Goal: Information Seeking & Learning: Compare options

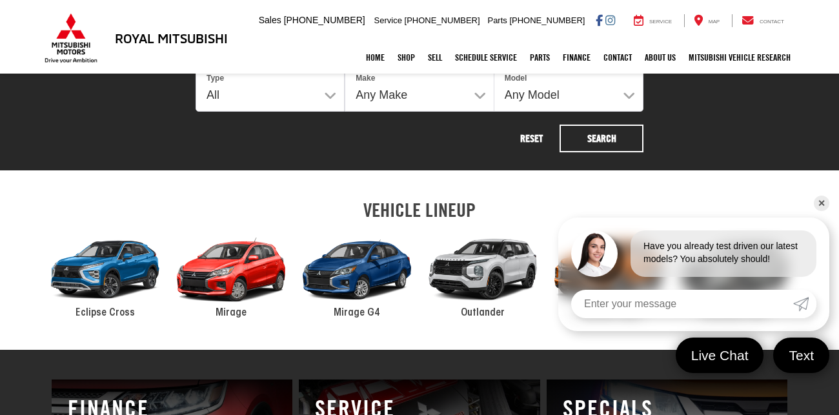
click at [818, 195] on link "✕" at bounding box center [820, 202] width 15 height 15
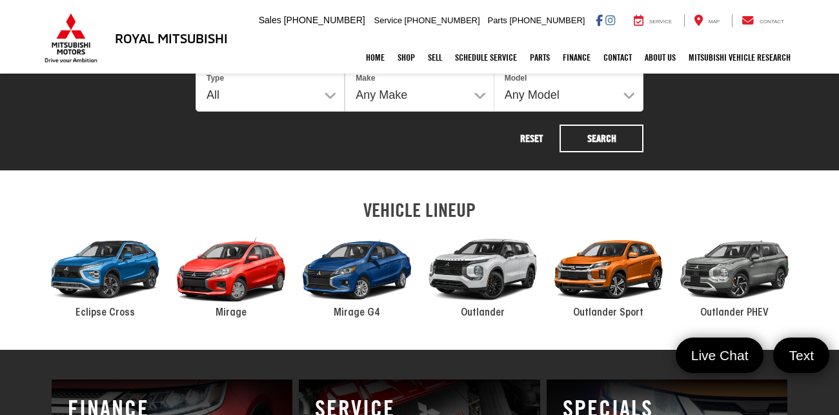
click at [606, 275] on div "2024 Mitsubishi Outlander Sport" at bounding box center [608, 269] width 126 height 85
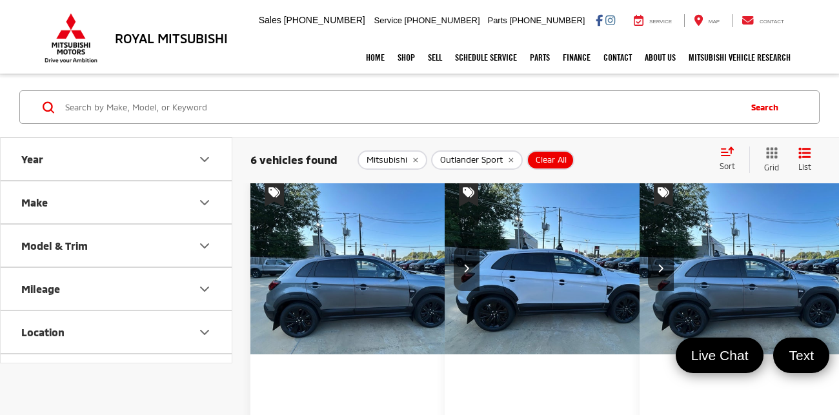
click at [573, 102] on input "Search by Make, Model, or Keyword" at bounding box center [401, 107] width 674 height 31
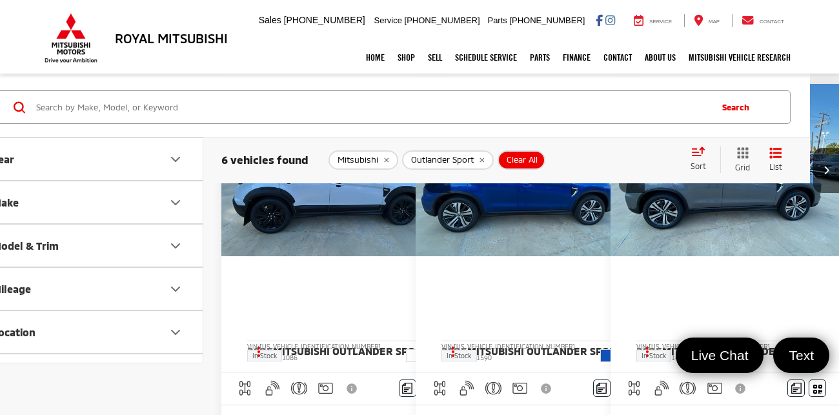
scroll to position [782, 68]
click at [536, 232] on img "2025 Mitsubishi Outlander Sport Base 0" at bounding box center [530, 170] width 231 height 173
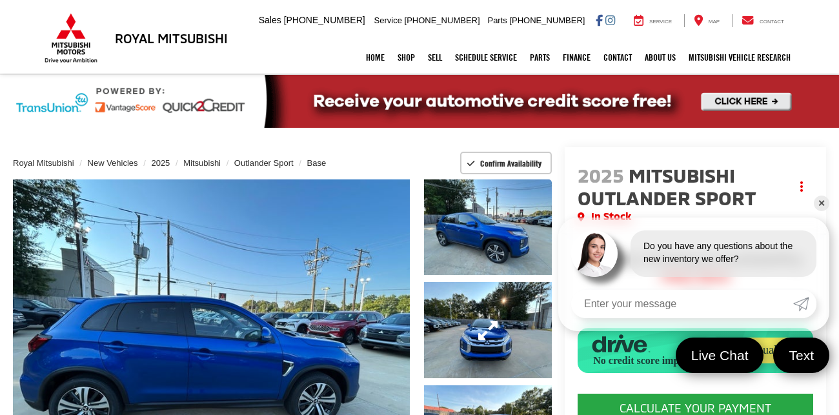
click at [438, 291] on link "Expand Photo 2" at bounding box center [488, 330] width 128 height 96
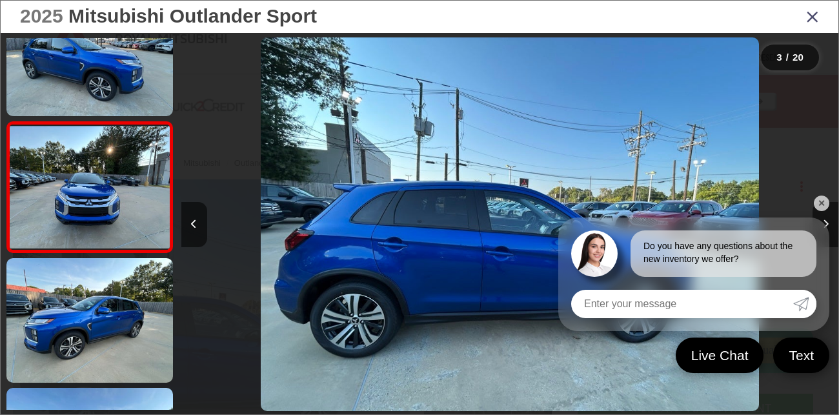
scroll to position [0, 1313]
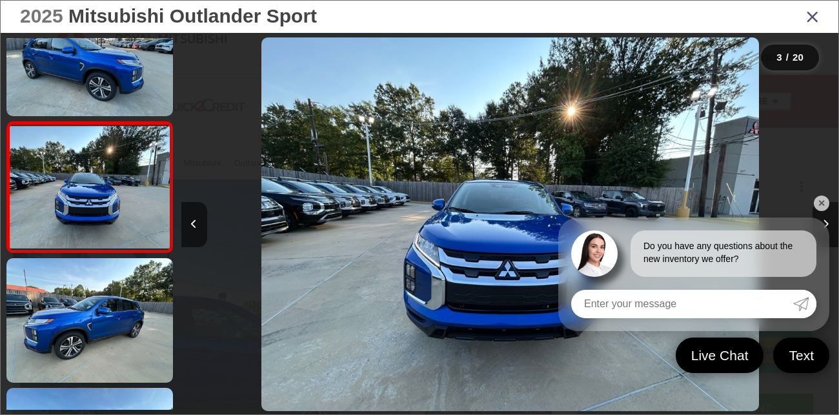
click at [822, 195] on link "✕" at bounding box center [820, 202] width 15 height 15
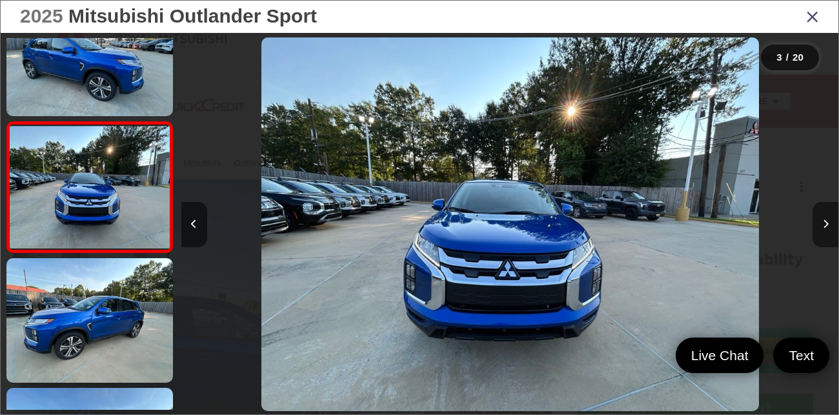
click at [824, 223] on icon "Next image" at bounding box center [825, 223] width 6 height 9
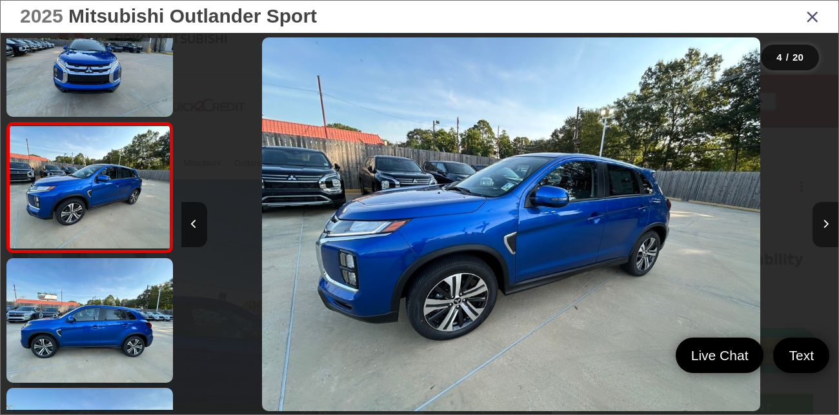
scroll to position [0, 1971]
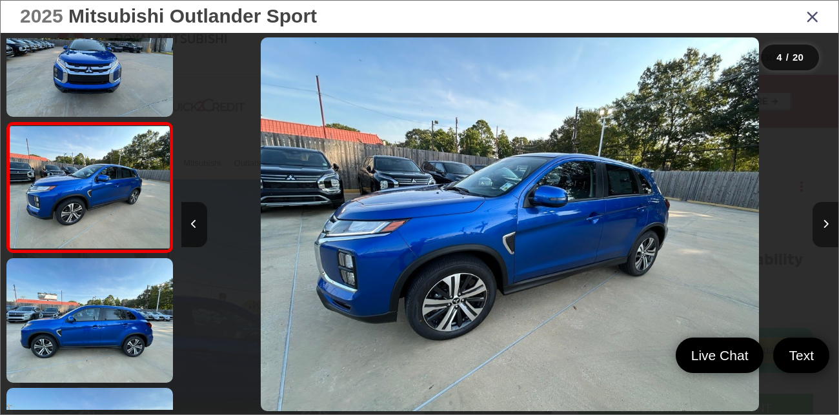
click at [824, 223] on icon "Next image" at bounding box center [825, 223] width 6 height 9
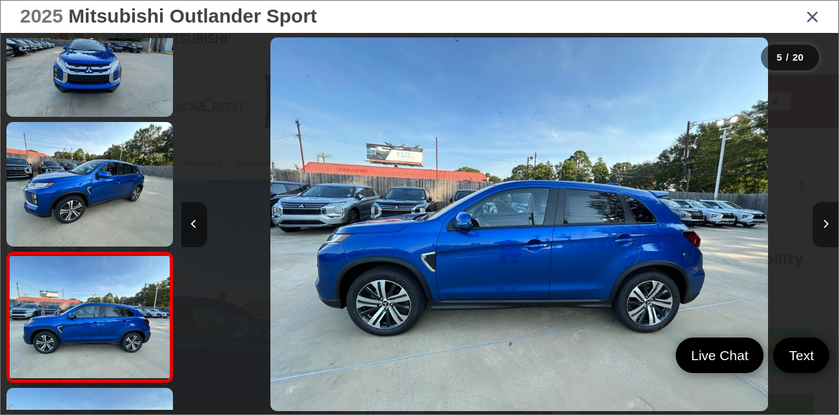
scroll to position [437, 0]
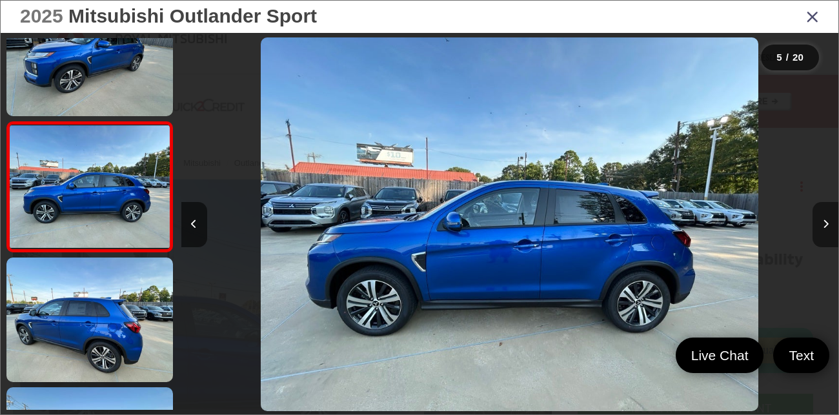
click at [824, 223] on icon "Next image" at bounding box center [825, 223] width 6 height 9
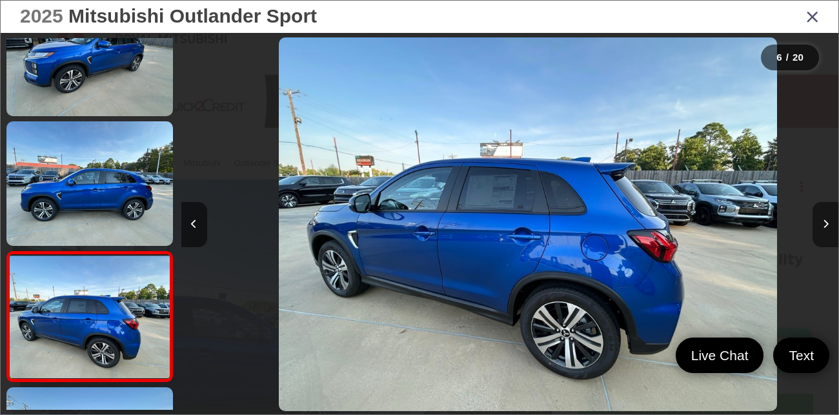
scroll to position [566, 0]
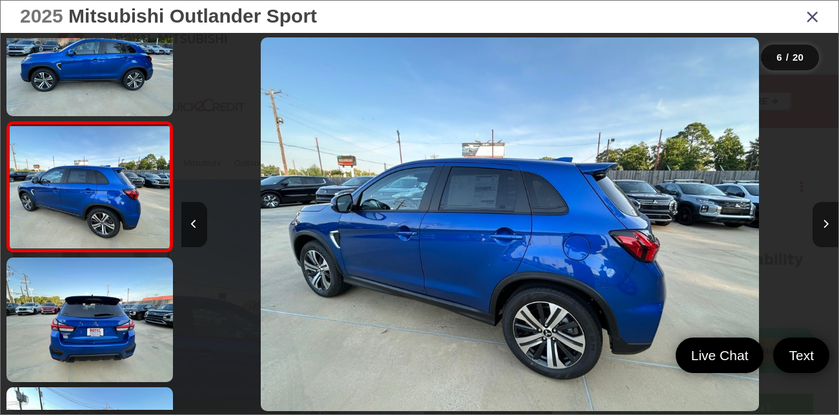
click at [824, 223] on icon "Next image" at bounding box center [825, 223] width 6 height 9
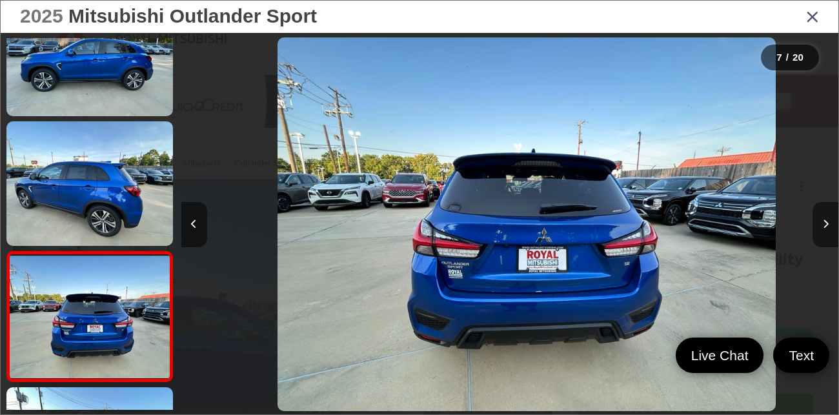
scroll to position [0, 3941]
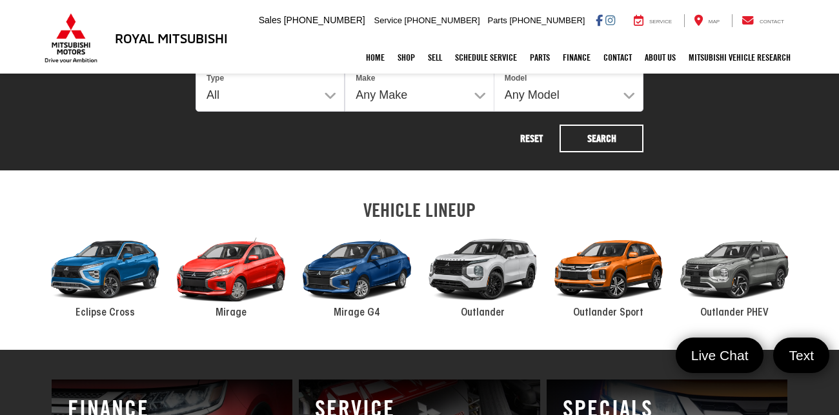
scroll to position [515, 0]
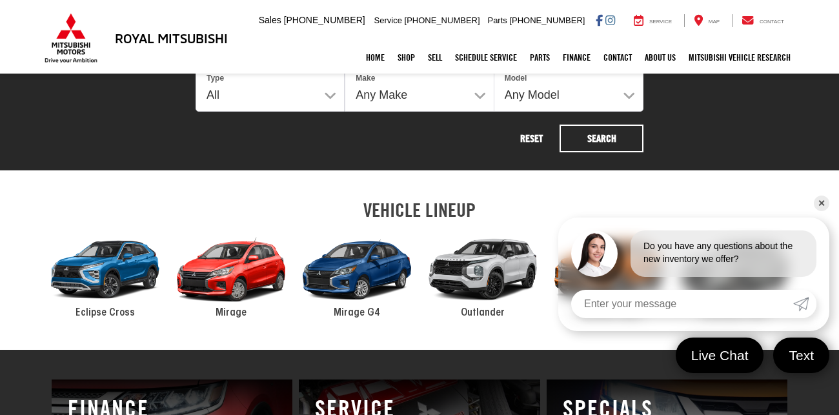
click at [468, 253] on div "2024 Mitsubishi Outlander" at bounding box center [482, 269] width 126 height 85
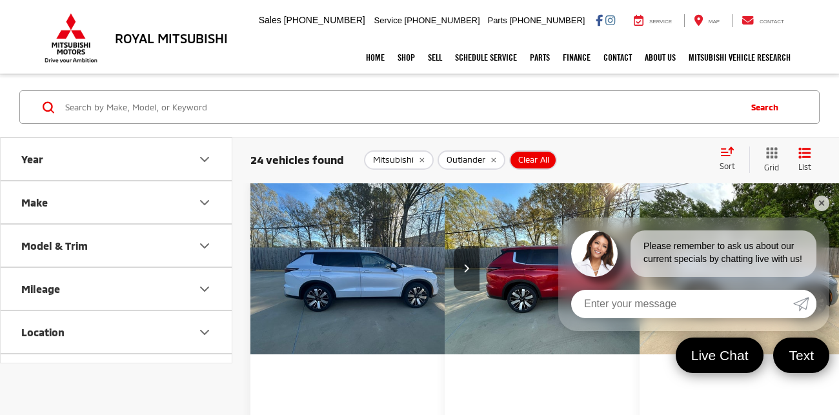
click at [819, 195] on link "✕" at bounding box center [820, 202] width 15 height 15
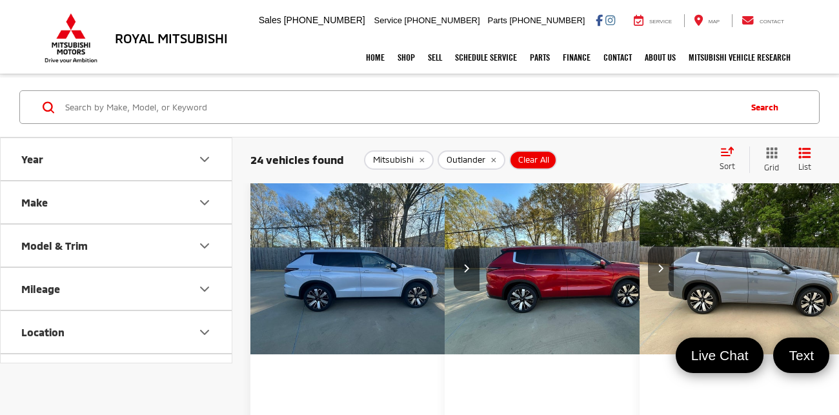
click at [719, 170] on span "Sort" at bounding box center [726, 165] width 15 height 9
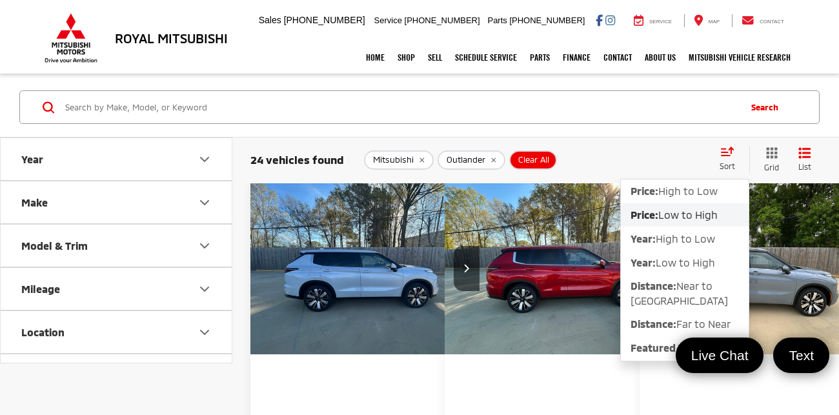
click at [682, 221] on span "Low to High" at bounding box center [687, 214] width 59 height 12
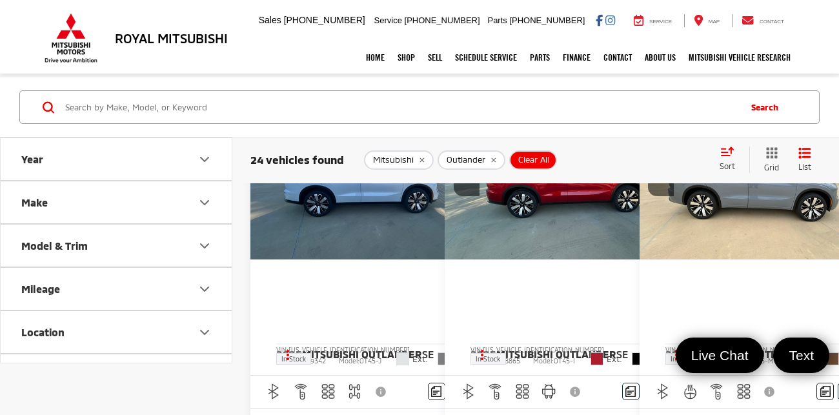
scroll to position [95, 0]
click at [682, 222] on img "2025 Mitsubishi Outlander SEL 0" at bounding box center [754, 172] width 231 height 173
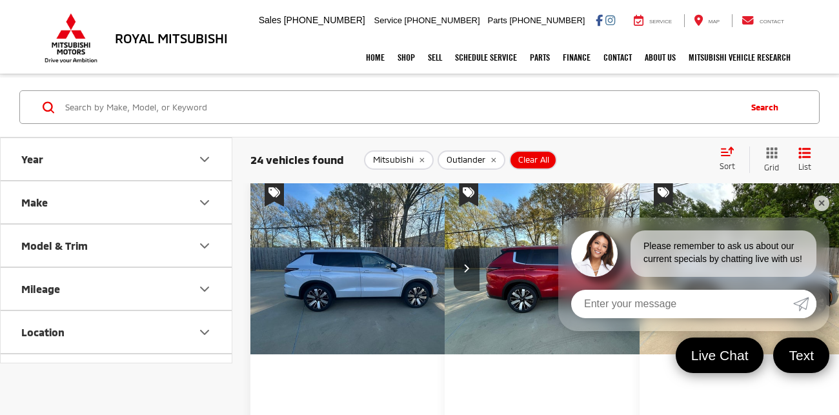
click at [370, 301] on img "2025 Mitsubishi Outlander SE 0" at bounding box center [365, 268] width 231 height 173
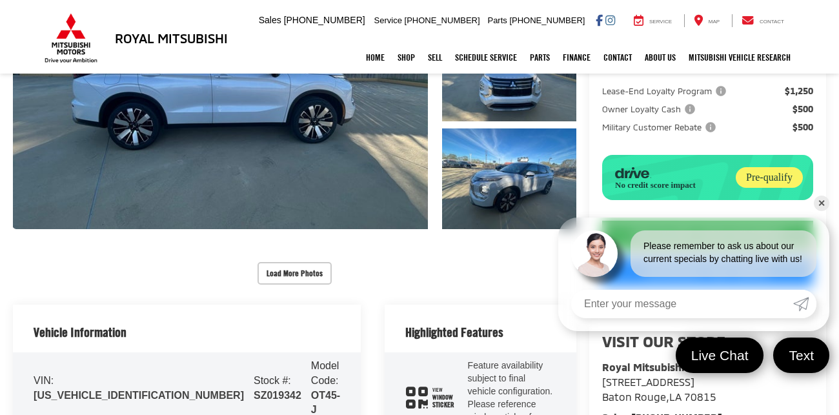
scroll to position [266, 0]
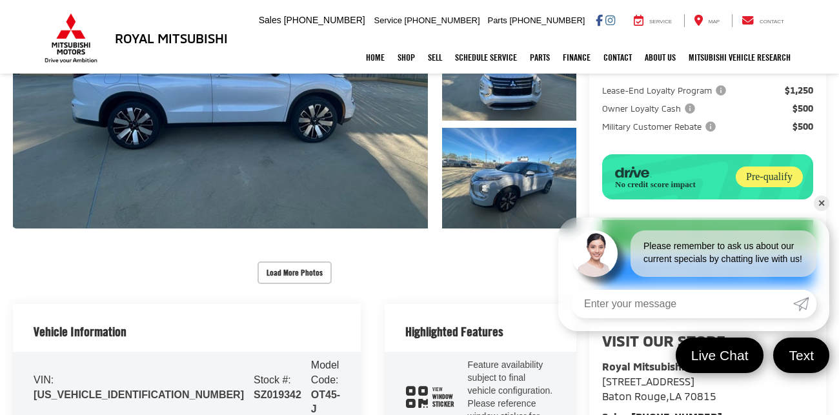
click at [820, 195] on link "✕" at bounding box center [820, 202] width 15 height 15
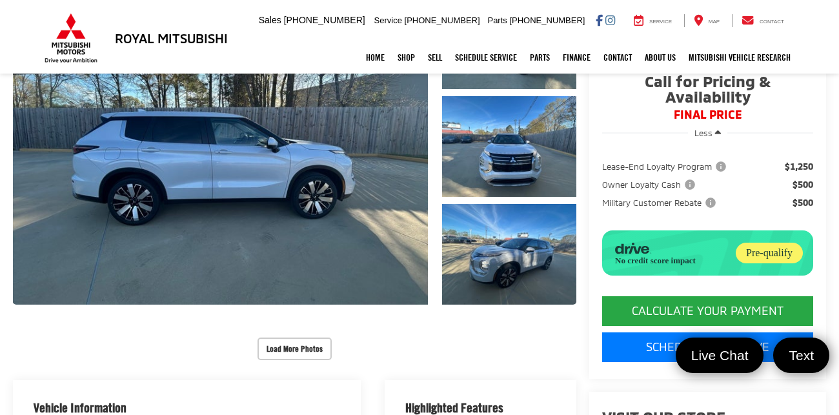
scroll to position [0, 0]
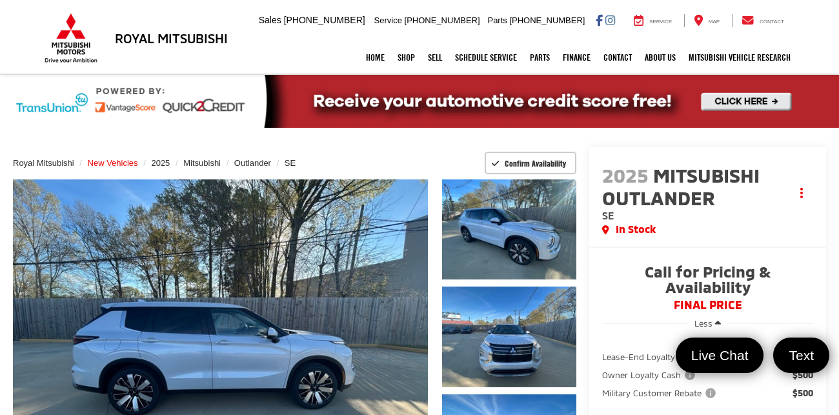
click at [138, 162] on span "New Vehicles" at bounding box center [113, 163] width 50 height 10
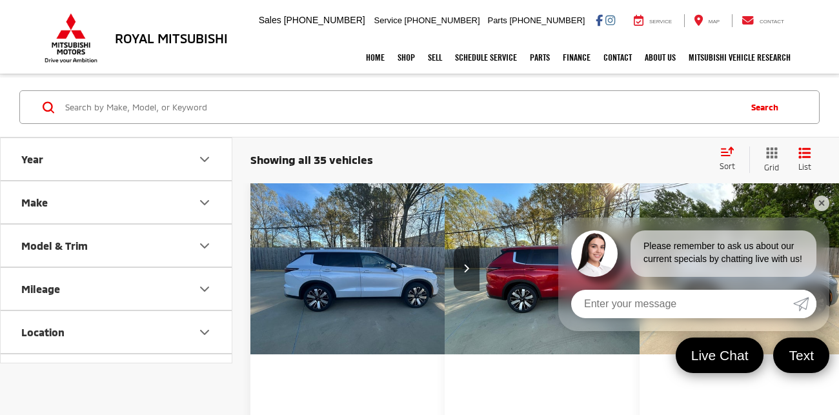
click at [199, 250] on icon "Model & Trim" at bounding box center [204, 245] width 15 height 15
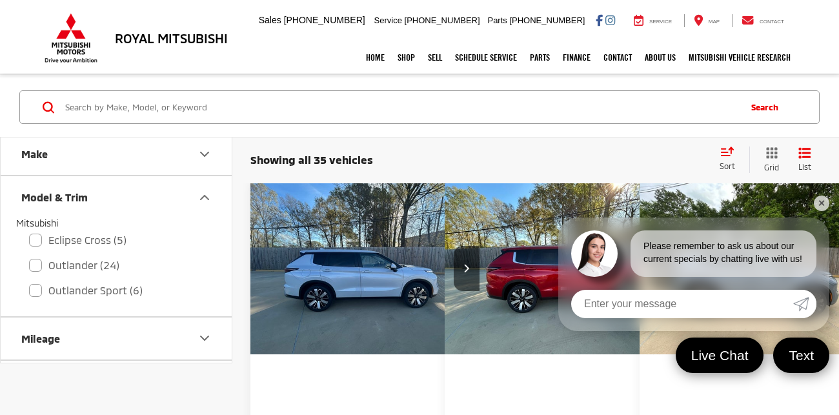
scroll to position [45, 0]
